Goal: Transaction & Acquisition: Purchase product/service

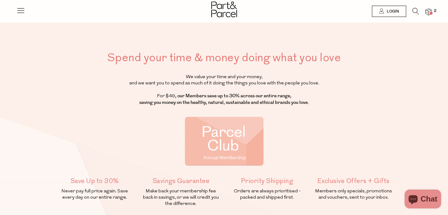
click at [21, 14] on icon at bounding box center [20, 10] width 9 height 9
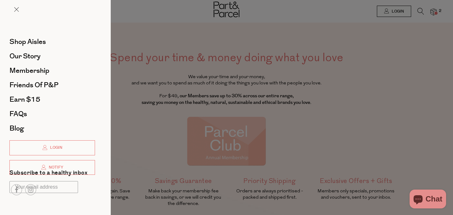
click at [240, 8] on div at bounding box center [226, 107] width 453 height 215
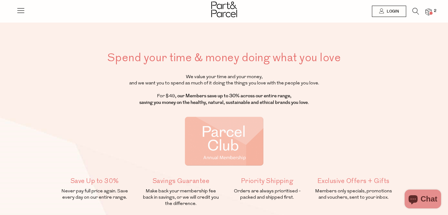
click at [221, 12] on img at bounding box center [224, 10] width 26 height 16
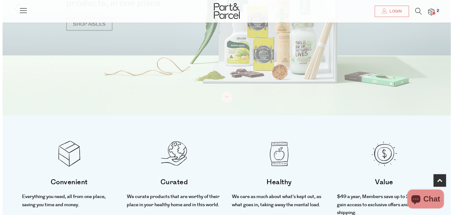
scroll to position [208, 0]
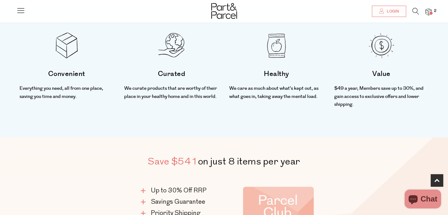
click at [21, 12] on icon at bounding box center [20, 10] width 9 height 9
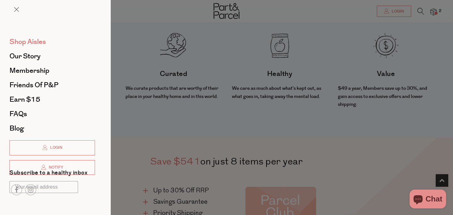
click at [27, 42] on span "Shop Aisles" at bounding box center [27, 42] width 36 height 10
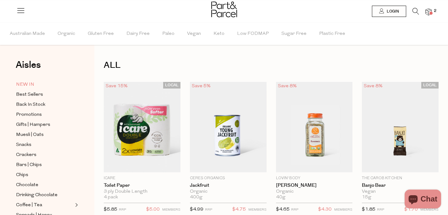
click at [27, 86] on span "NEW IN" at bounding box center [25, 85] width 18 height 8
